Goal: Task Accomplishment & Management: Manage account settings

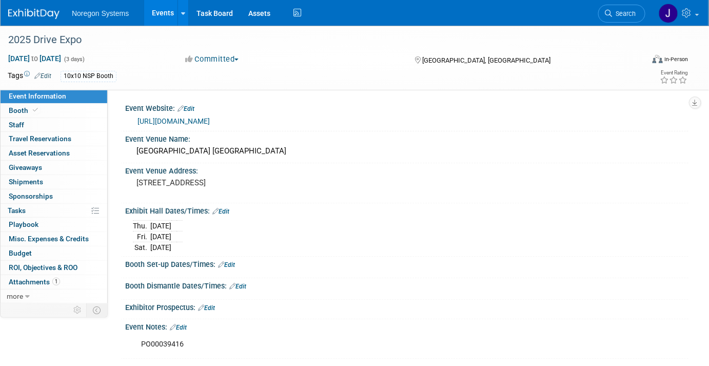
click at [26, 16] on img at bounding box center [33, 14] width 51 height 10
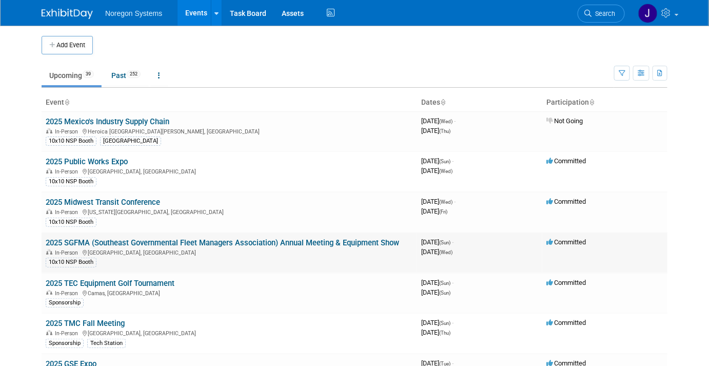
click at [115, 242] on link "2025 SGFMA (Southeast Governmental Fleet Managers Association) Annual Meeting &…" at bounding box center [223, 242] width 354 height 9
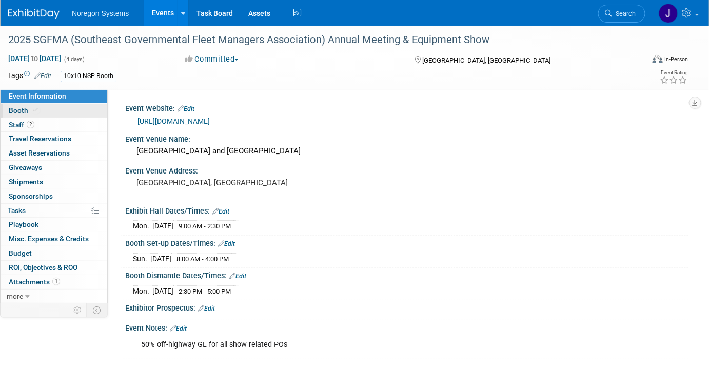
click at [66, 109] on link "Booth" at bounding box center [54, 111] width 107 height 14
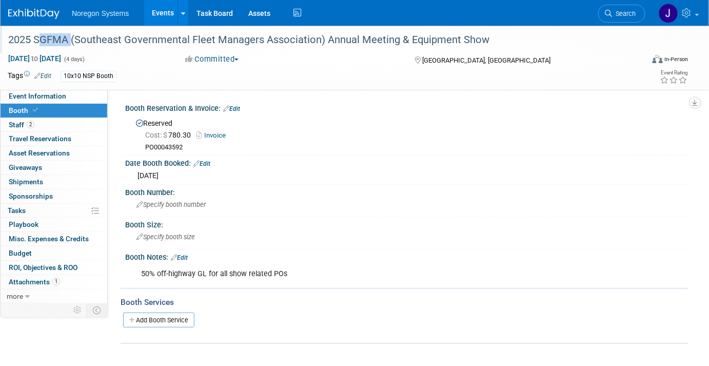
drag, startPoint x: 67, startPoint y: 37, endPoint x: 32, endPoint y: 38, distance: 34.4
click at [32, 38] on div "2025 SGFMA (Southeast Governmental Fleet Managers Association) Annual Meeting &…" at bounding box center [318, 40] width 626 height 18
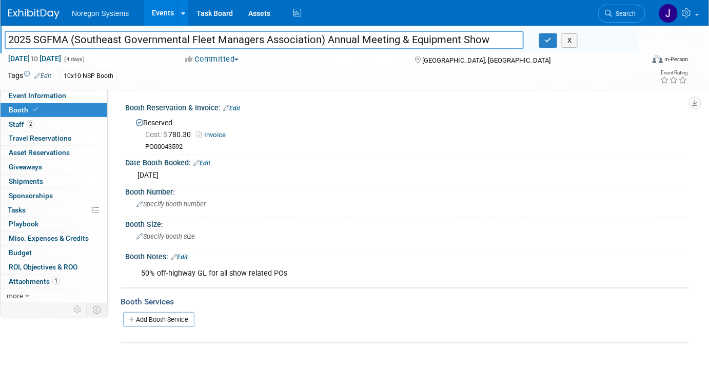
click at [495, 36] on input "2025 SGFMA (Southeast Governmental Fleet Managers Association) Annual Meeting &…" at bounding box center [264, 40] width 519 height 18
drag, startPoint x: 68, startPoint y: 42, endPoint x: 36, endPoint y: 37, distance: 31.7
click at [36, 37] on input "2025 SGFMA (Southeast Governmental Fleet Managers Association) Annual Meeting &…" at bounding box center [264, 40] width 519 height 18
click at [553, 41] on button "button" at bounding box center [548, 40] width 18 height 14
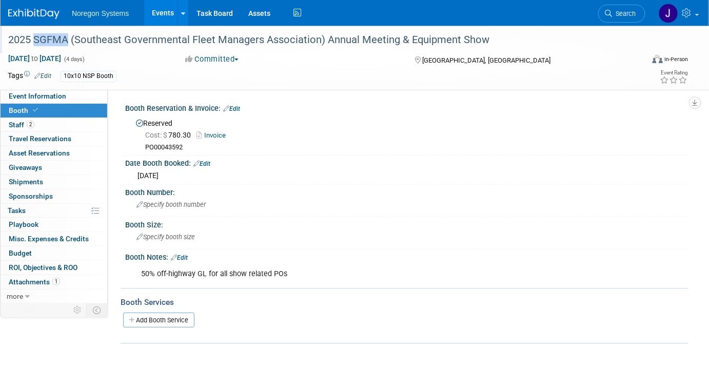
drag, startPoint x: 68, startPoint y: 37, endPoint x: 34, endPoint y: 40, distance: 33.9
click at [34, 40] on div "2025 SGFMA (Southeast Governmental Fleet Managers Association) Annual Meeting &…" at bounding box center [318, 40] width 626 height 18
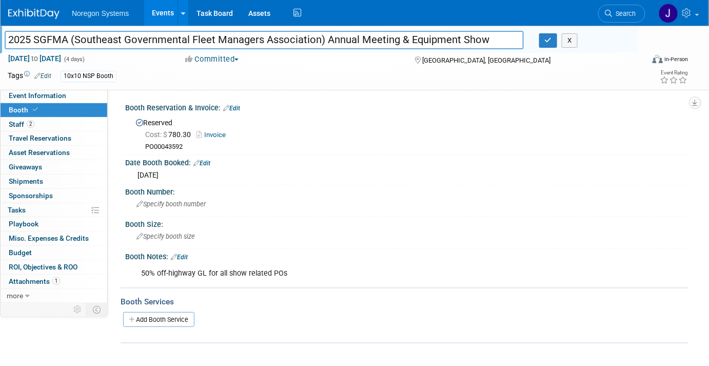
drag, startPoint x: 67, startPoint y: 38, endPoint x: 33, endPoint y: 42, distance: 34.6
click at [33, 42] on input "2025 SGFMA (Southeast Governmental Fleet Managers Association) Annual Meeting &…" at bounding box center [264, 40] width 519 height 18
click at [550, 40] on icon "button" at bounding box center [548, 40] width 7 height 7
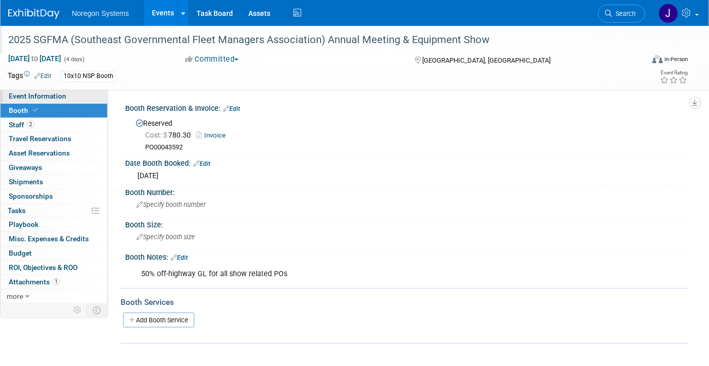
click at [30, 94] on span "Event Information" at bounding box center [37, 96] width 57 height 8
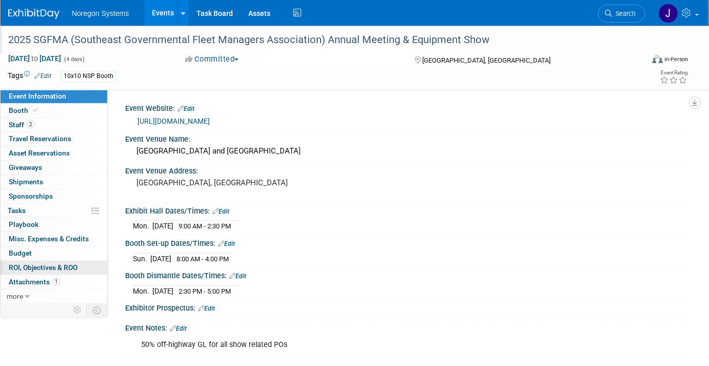
click at [32, 266] on span "ROI, Objectives & ROO 0" at bounding box center [43, 267] width 69 height 8
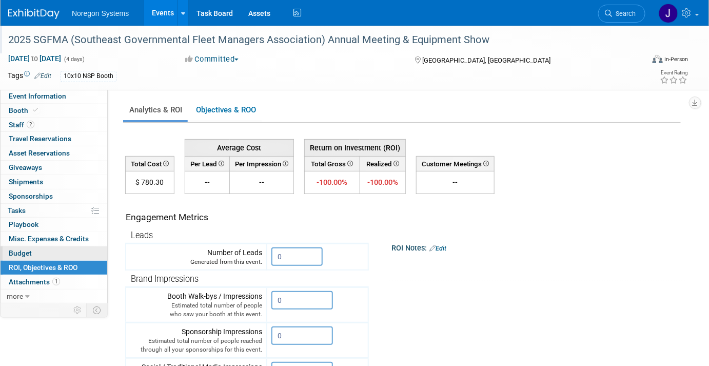
click at [45, 252] on link "Budget" at bounding box center [54, 253] width 107 height 14
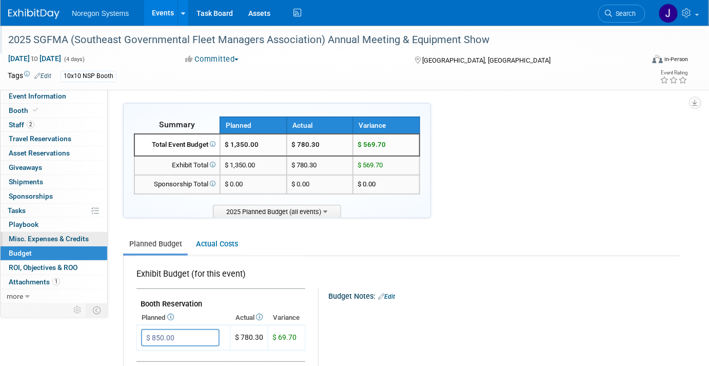
click at [69, 235] on span "Misc. Expenses & Credits 0" at bounding box center [49, 239] width 80 height 8
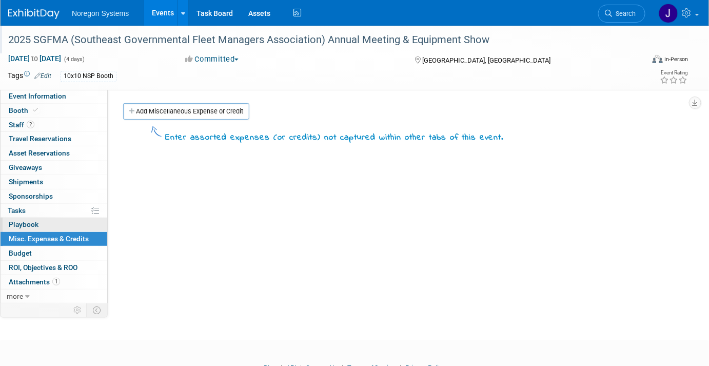
click at [76, 222] on link "0 Playbook 0" at bounding box center [54, 225] width 107 height 14
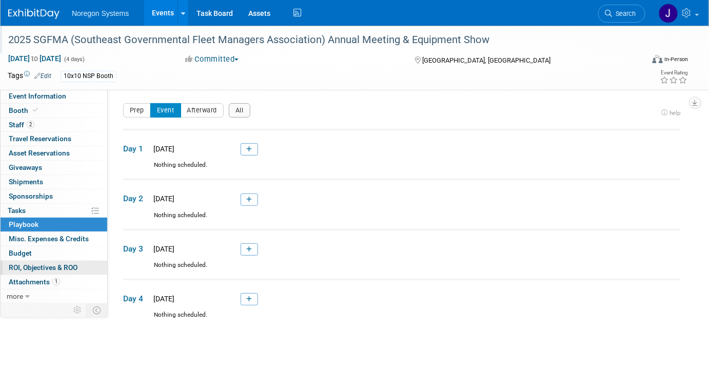
click at [38, 264] on span "ROI, Objectives & ROO 0" at bounding box center [43, 267] width 69 height 8
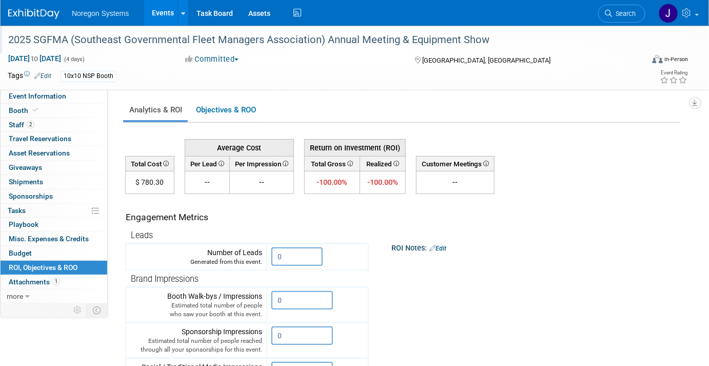
click at [30, 16] on img at bounding box center [33, 14] width 51 height 10
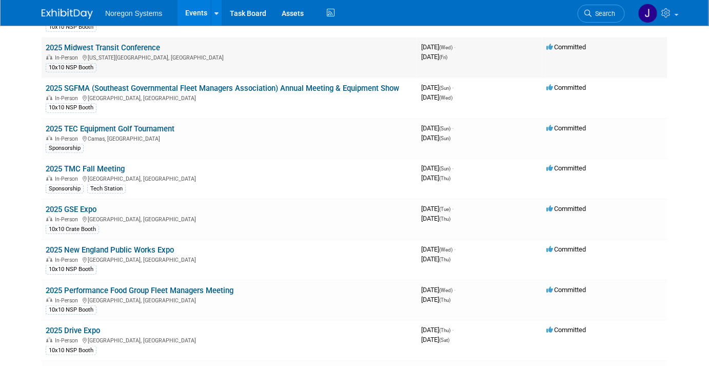
scroll to position [159, 0]
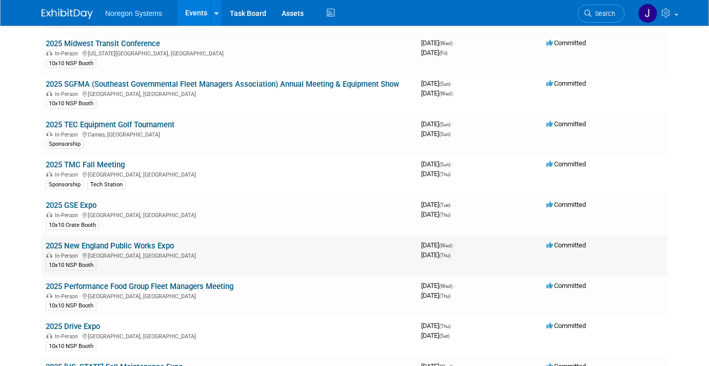
click at [120, 241] on link "2025 New England Public Works Expo" at bounding box center [110, 245] width 128 height 9
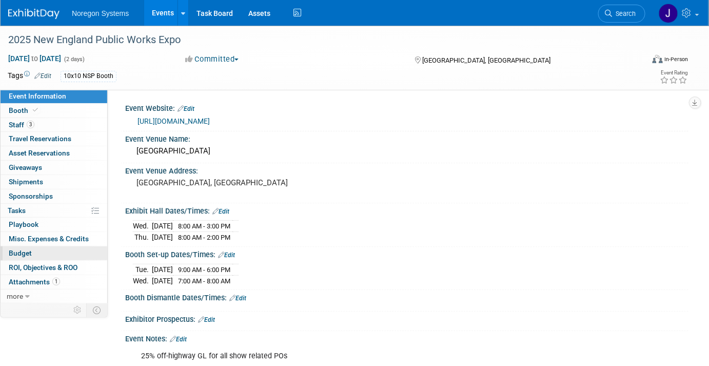
click at [29, 250] on span "Budget" at bounding box center [20, 253] width 23 height 8
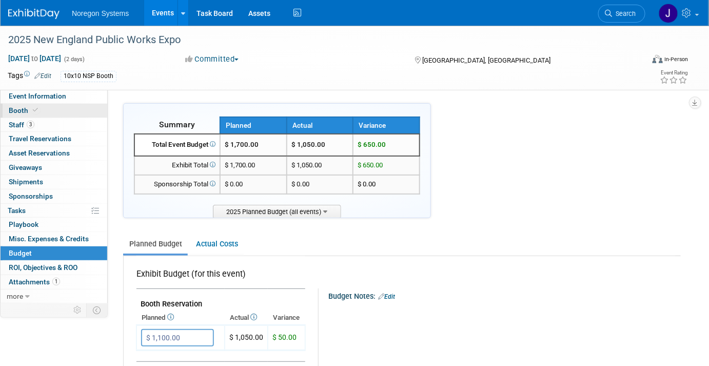
click at [44, 109] on link "Booth" at bounding box center [54, 111] width 107 height 14
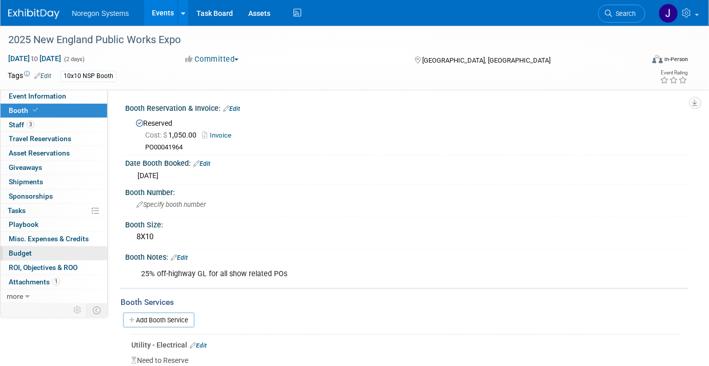
click at [42, 251] on link "Budget" at bounding box center [54, 253] width 107 height 14
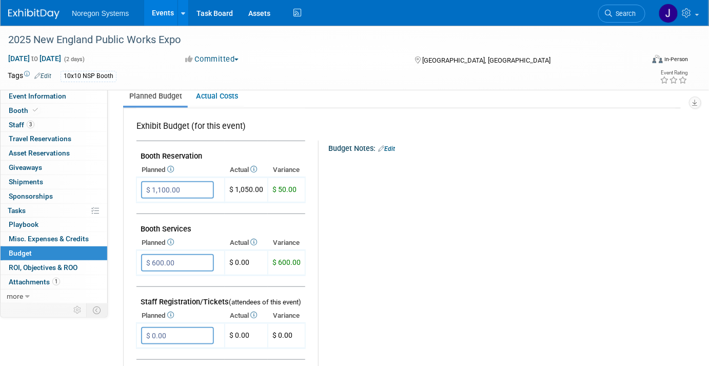
scroll to position [149, 0]
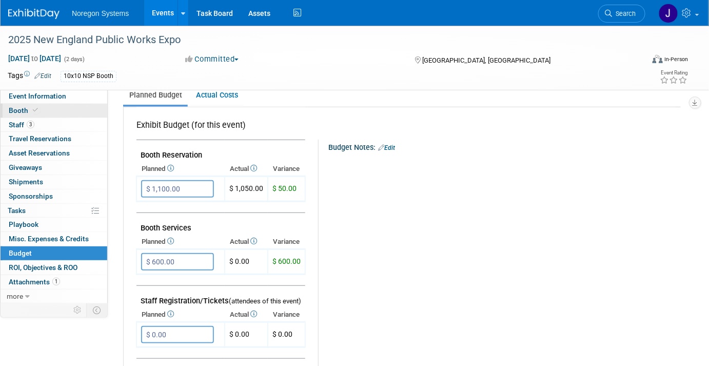
click at [52, 111] on link "Booth" at bounding box center [54, 111] width 107 height 14
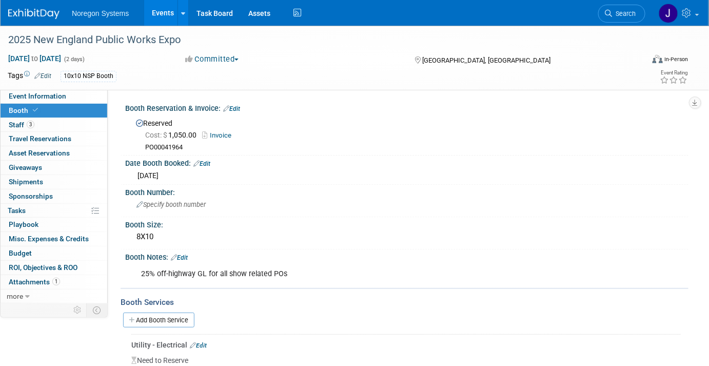
scroll to position [138, 0]
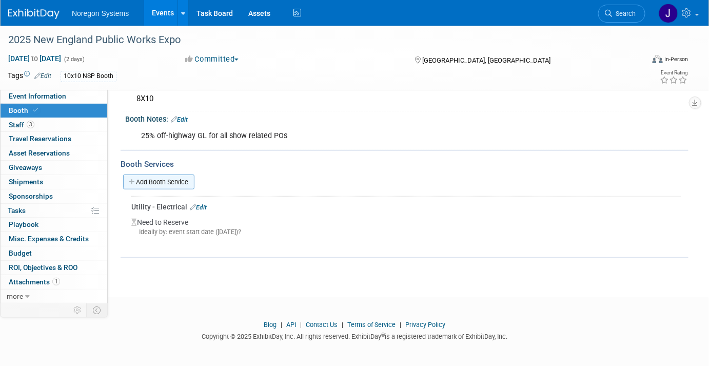
click at [173, 180] on link "Add Booth Service" at bounding box center [158, 181] width 71 height 15
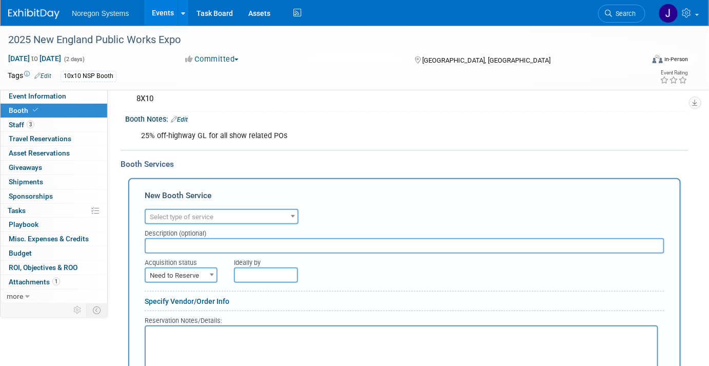
scroll to position [0, 0]
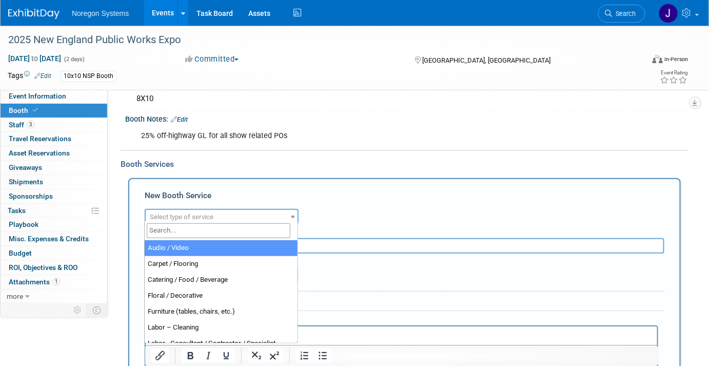
click at [182, 213] on span "Select type of service" at bounding box center [182, 217] width 64 height 8
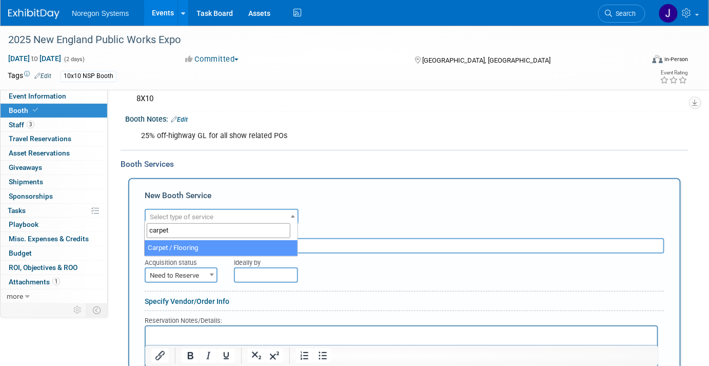
type input "carpet"
select select "4"
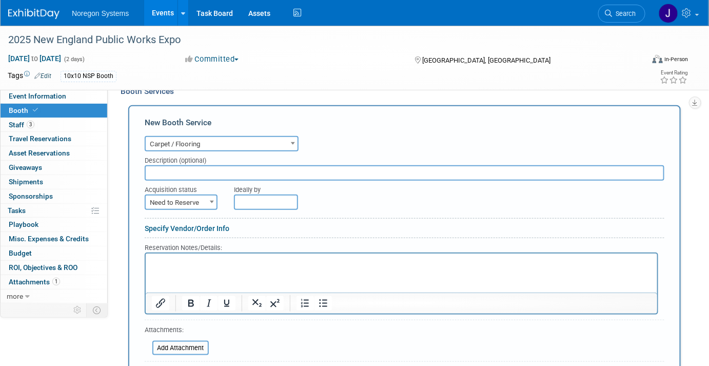
scroll to position [212, 0]
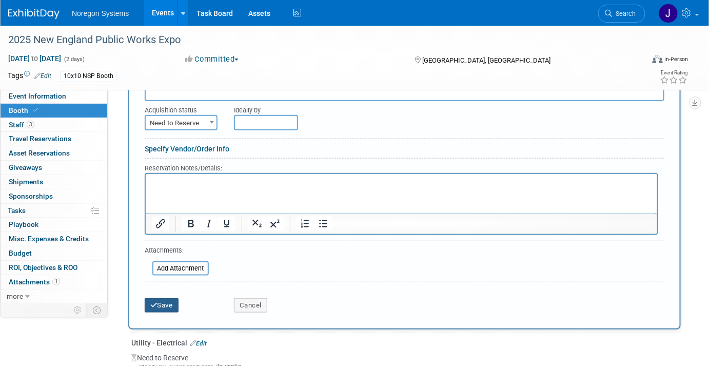
click at [165, 304] on button "Save" at bounding box center [162, 305] width 34 height 14
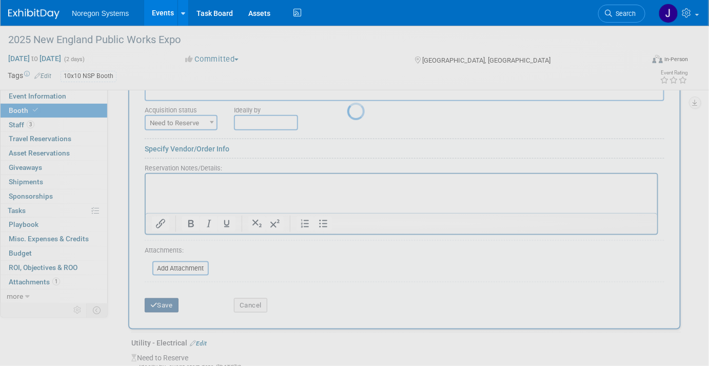
scroll to position [190, 0]
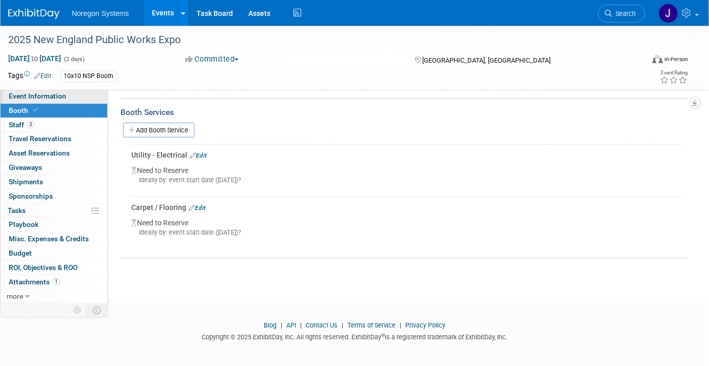
click at [77, 92] on link "Event Information" at bounding box center [54, 96] width 107 height 14
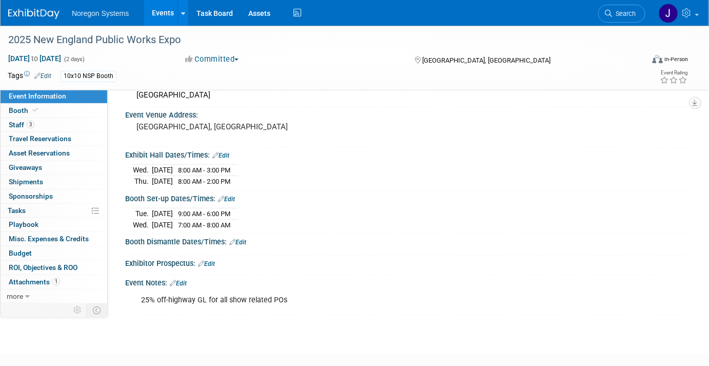
scroll to position [57, 0]
click at [183, 40] on div "2025 New England Public Works Expo" at bounding box center [318, 40] width 626 height 18
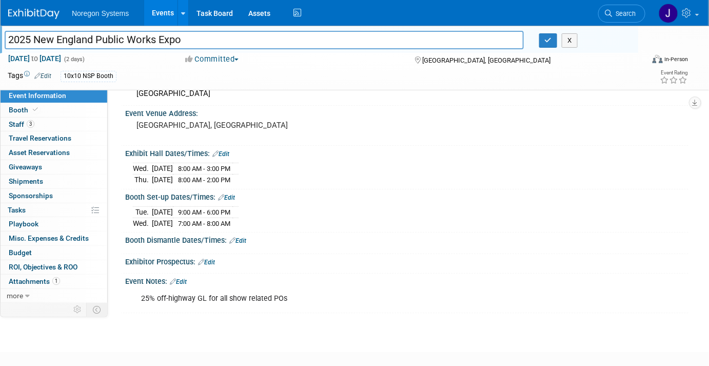
drag, startPoint x: 183, startPoint y: 40, endPoint x: 7, endPoint y: 41, distance: 176.5
click at [7, 41] on input "2025 New England Public Works Expo" at bounding box center [264, 40] width 519 height 18
click at [551, 34] on button "button" at bounding box center [548, 40] width 18 height 14
